Goal: Navigation & Orientation: Go to known website

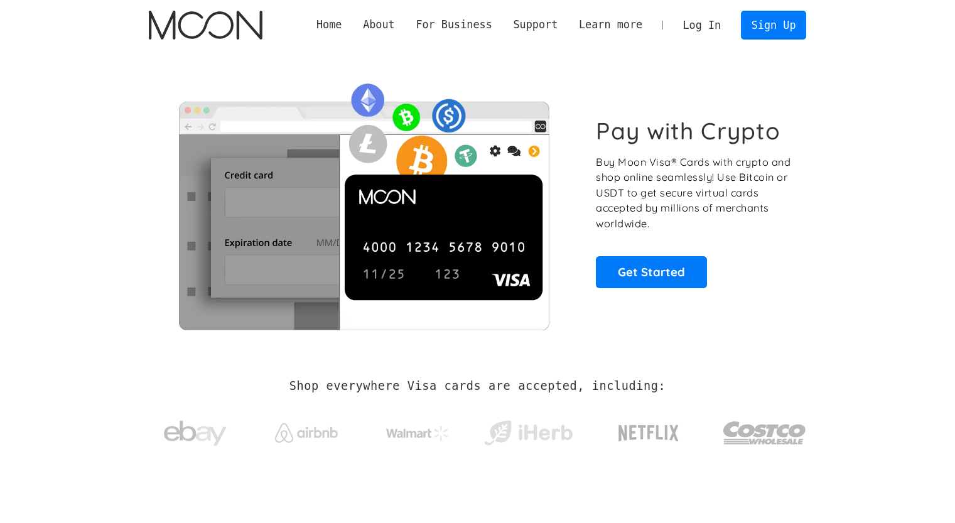
click at [690, 30] on link "Log In" at bounding box center [702, 25] width 59 height 28
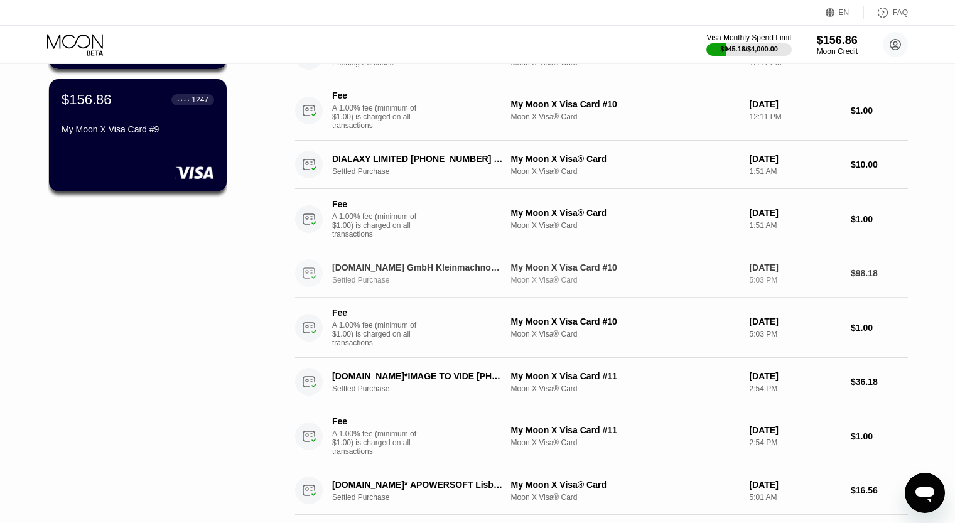
scroll to position [327, 0]
